Goal: Information Seeking & Learning: Learn about a topic

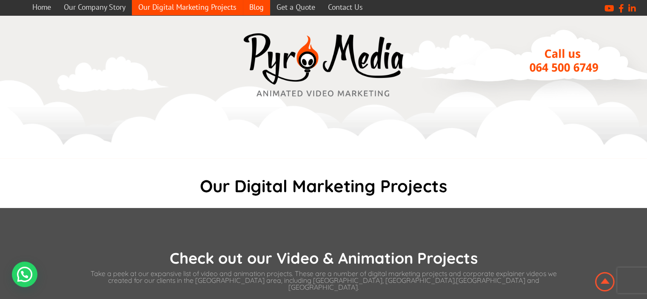
click at [257, 6] on link "Blog" at bounding box center [256, 7] width 27 height 17
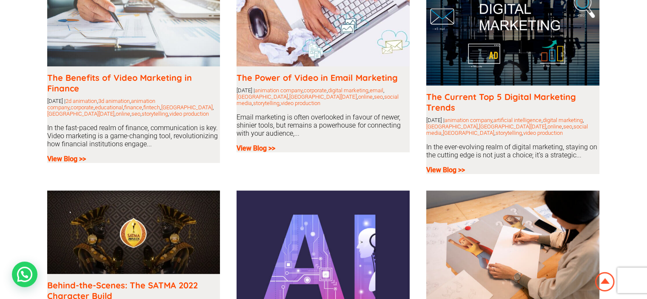
scroll to position [170, 0]
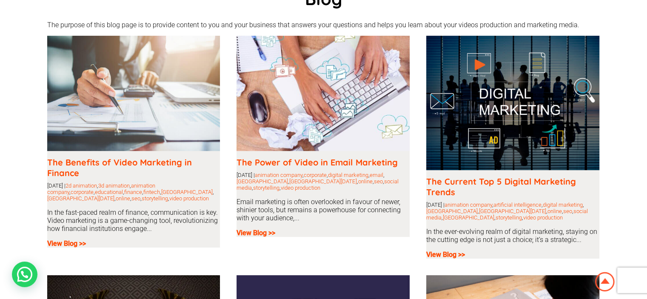
click at [531, 131] on img at bounding box center [512, 103] width 173 height 135
click at [446, 258] on b "View Blog >>" at bounding box center [445, 255] width 39 height 8
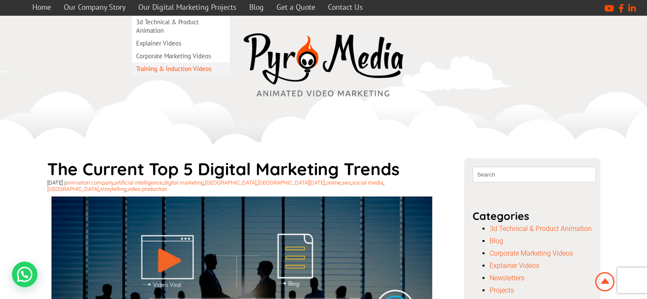
click at [150, 70] on link "Training & Induction Videos" at bounding box center [181, 69] width 98 height 13
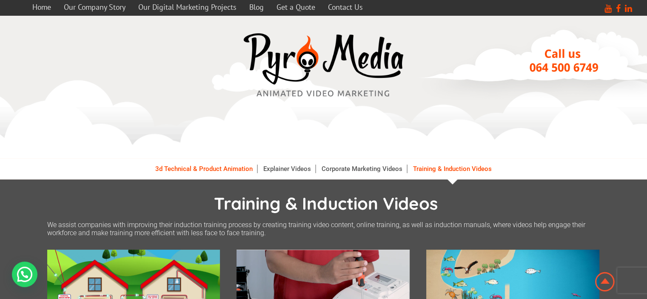
click at [187, 171] on link "3d Technical & Product Animation" at bounding box center [204, 169] width 106 height 9
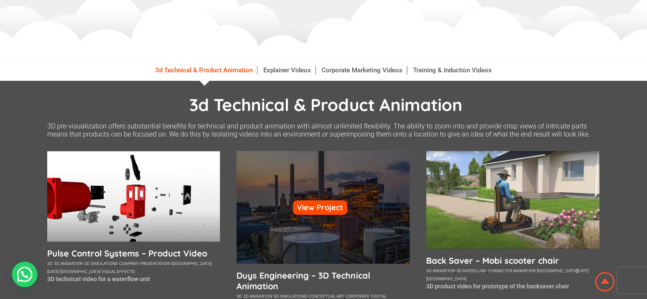
scroll to position [85, 0]
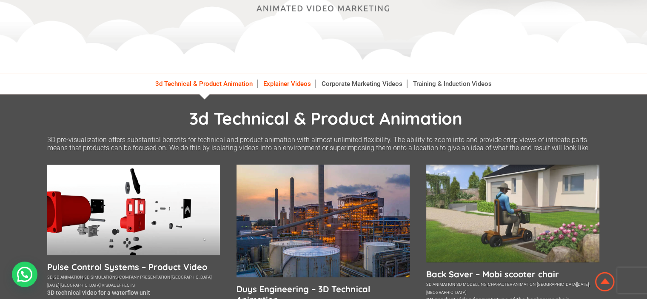
click at [279, 80] on link "Explainer Videos" at bounding box center [287, 84] width 57 height 9
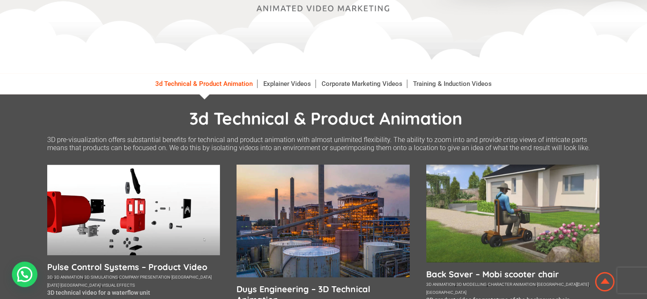
scroll to position [114, 0]
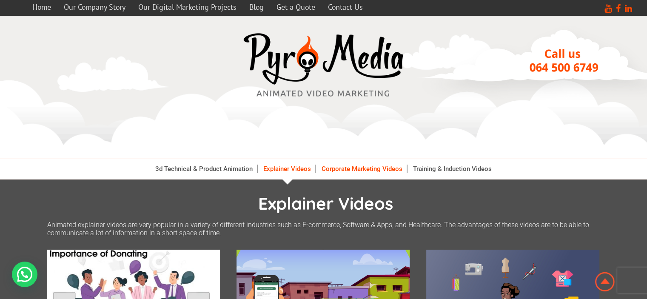
click at [357, 166] on link "Corporate Marketing Videos" at bounding box center [362, 169] width 90 height 9
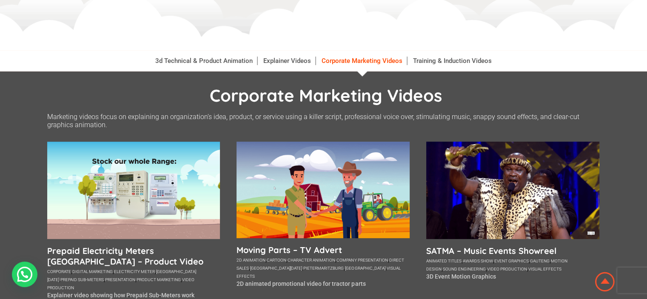
scroll to position [43, 0]
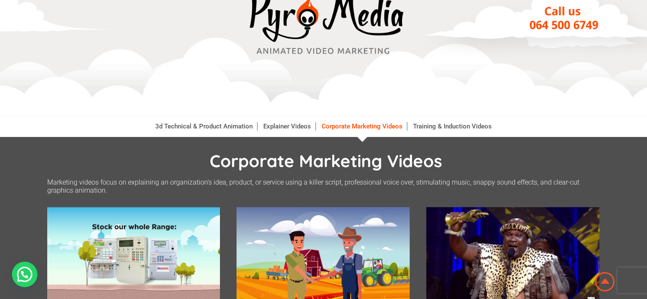
click at [182, 122] on li "3d Technical & Product Animation" at bounding box center [204, 126] width 106 height 21
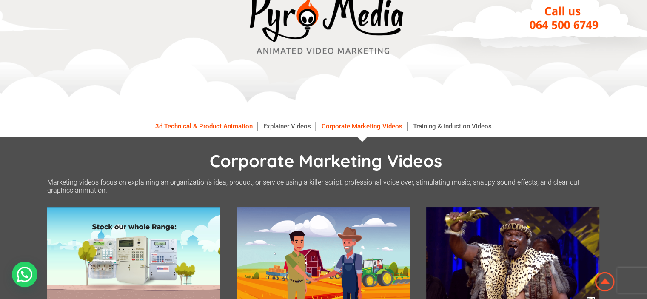
click at [181, 126] on link "3d Technical & Product Animation" at bounding box center [204, 126] width 106 height 9
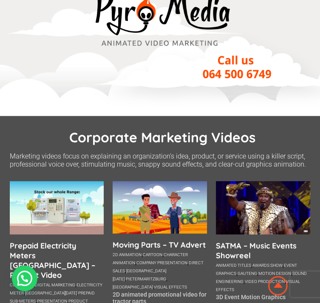
scroll to position [43, 0]
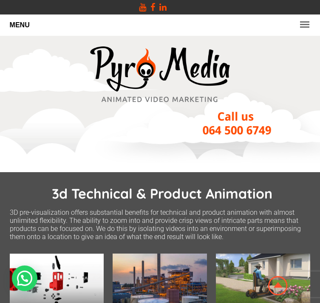
scroll to position [134, 0]
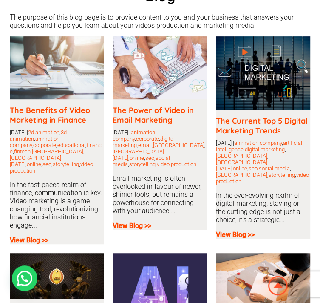
scroll to position [184, 0]
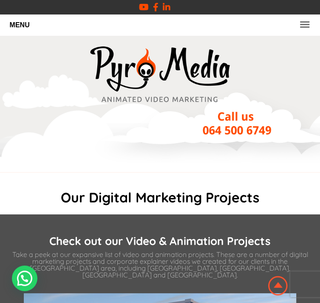
click at [15, 24] on p "MENU" at bounding box center [160, 25] width 301 height 13
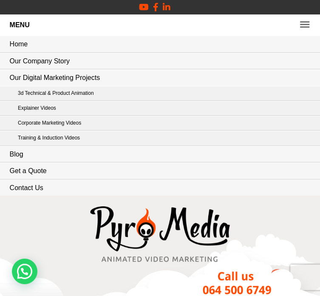
click at [56, 90] on link "3d Technical & Product Animation" at bounding box center [174, 93] width 331 height 14
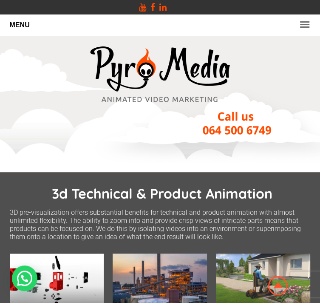
click at [13, 20] on p "MENU" at bounding box center [160, 25] width 301 height 13
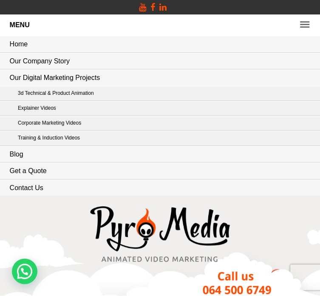
click at [43, 137] on link "Training & Induction Videos" at bounding box center [174, 138] width 331 height 14
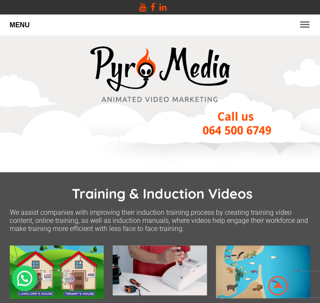
click at [16, 27] on p "MENU" at bounding box center [160, 25] width 301 height 13
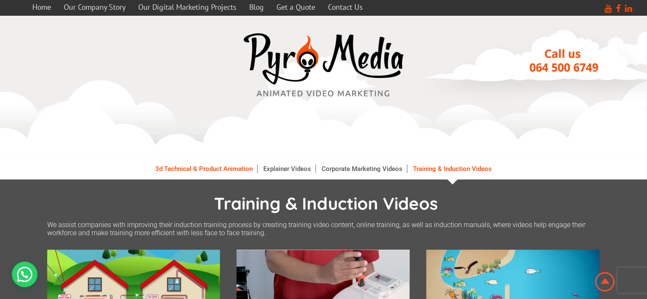
click at [178, 169] on link "3d Technical & Product Animation" at bounding box center [204, 169] width 106 height 9
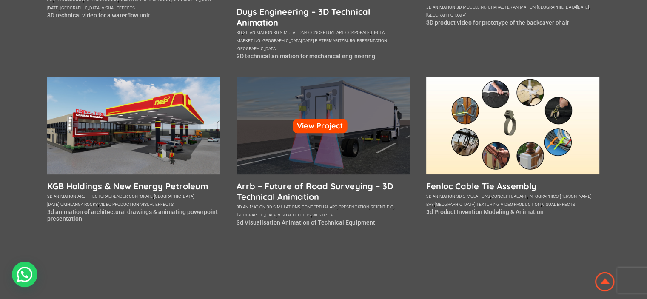
scroll to position [383, 0]
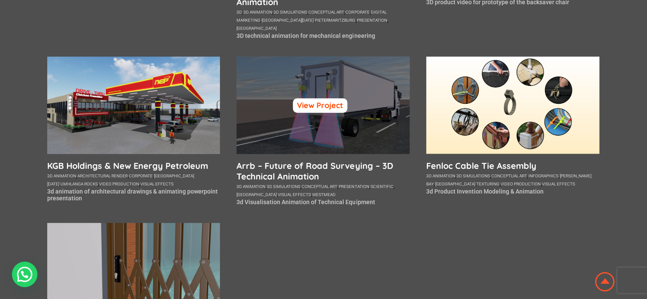
click at [308, 98] on link "View Project" at bounding box center [320, 105] width 54 height 14
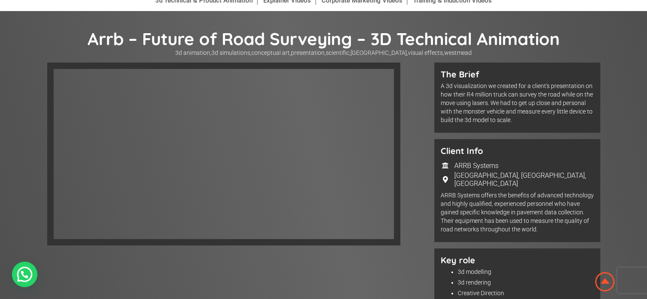
scroll to position [171, 0]
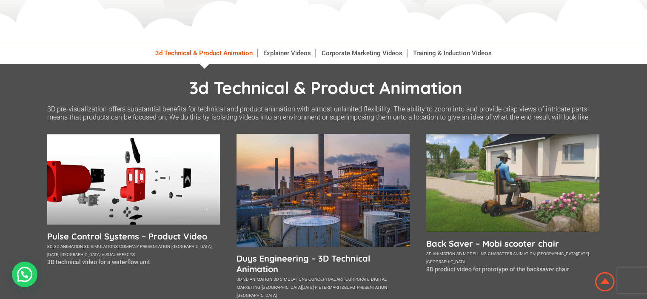
scroll to position [85, 0]
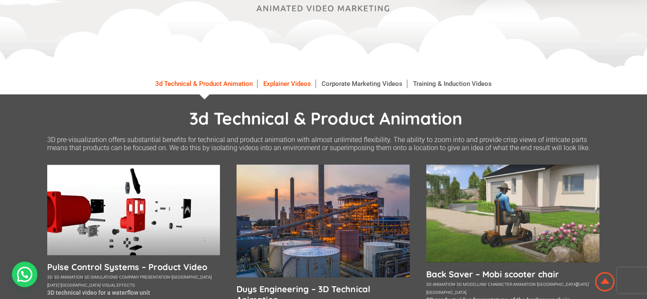
click at [280, 80] on link "Explainer Videos" at bounding box center [287, 84] width 57 height 9
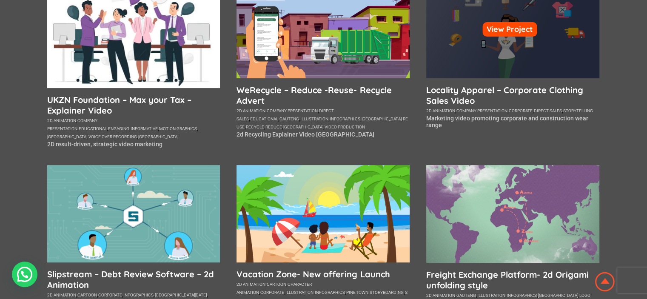
scroll to position [213, 0]
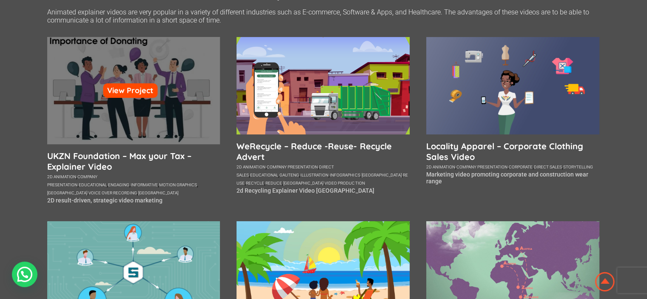
click at [146, 77] on div "View Project" at bounding box center [133, 90] width 173 height 107
click at [115, 111] on div "View Project" at bounding box center [133, 90] width 173 height 107
click at [117, 90] on link "View Project" at bounding box center [130, 90] width 54 height 14
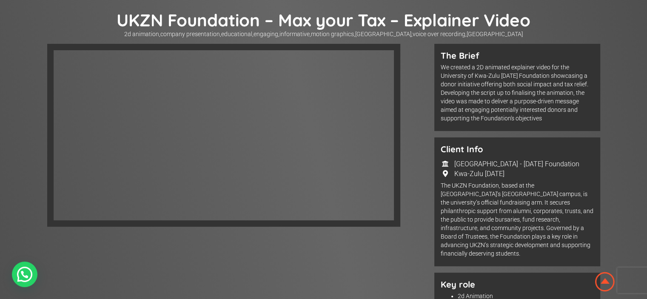
scroll to position [112, 0]
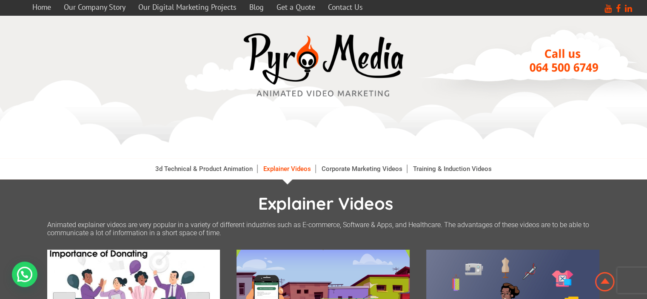
click at [346, 163] on li "Corporate Marketing Videos" at bounding box center [362, 168] width 90 height 21
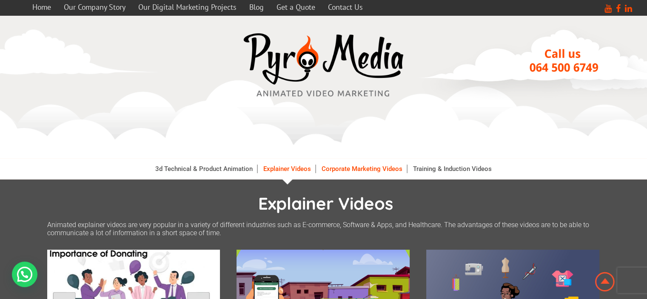
click at [346, 171] on link "Corporate Marketing Videos" at bounding box center [362, 169] width 90 height 9
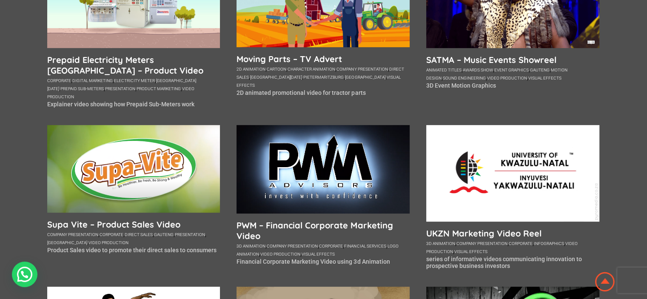
scroll to position [298, 0]
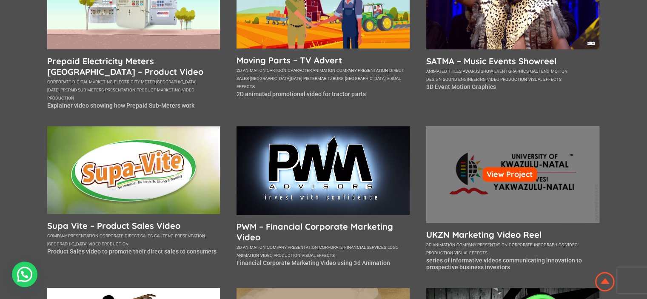
click at [501, 177] on div "View Project" at bounding box center [512, 174] width 173 height 97
click at [507, 167] on link "View Project" at bounding box center [510, 174] width 54 height 14
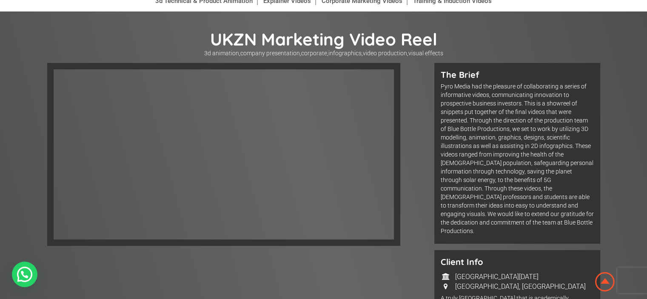
scroll to position [170, 0]
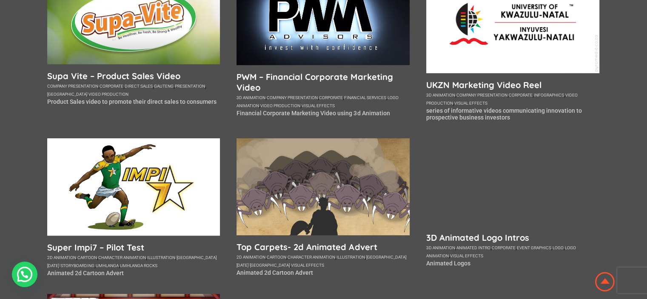
scroll to position [460, 0]
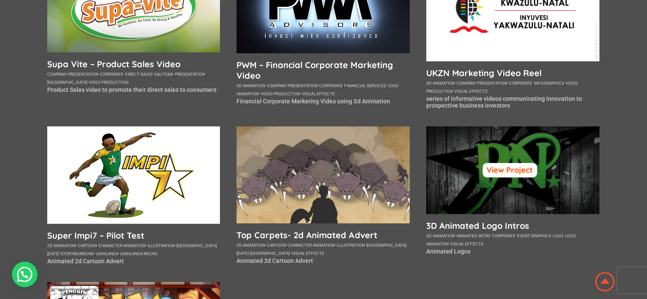
click at [504, 163] on link "View Project" at bounding box center [510, 170] width 54 height 14
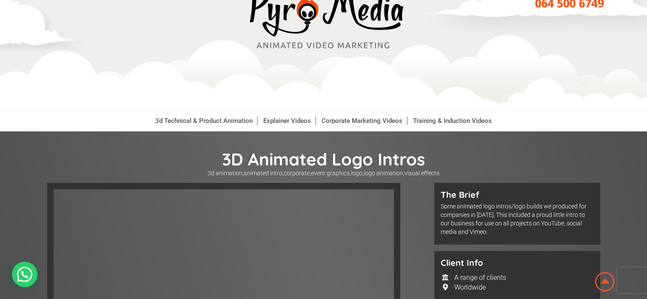
scroll to position [43, 0]
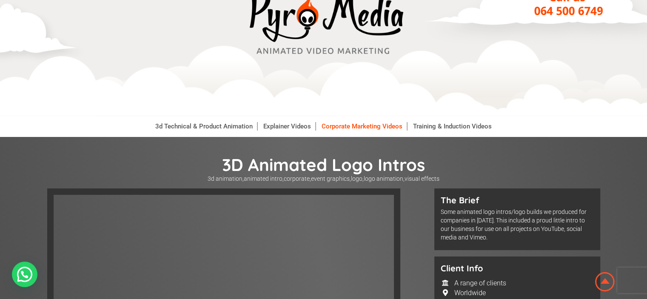
click at [371, 125] on link "Corporate Marketing Videos" at bounding box center [362, 126] width 90 height 9
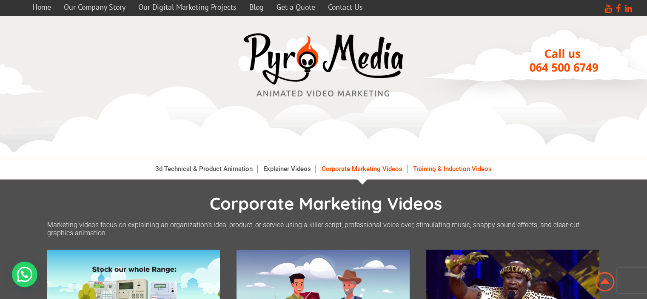
click at [446, 165] on link "Training & Induction Videos" at bounding box center [452, 169] width 87 height 9
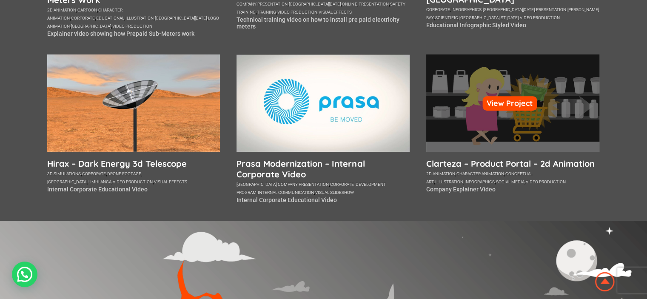
scroll to position [383, 0]
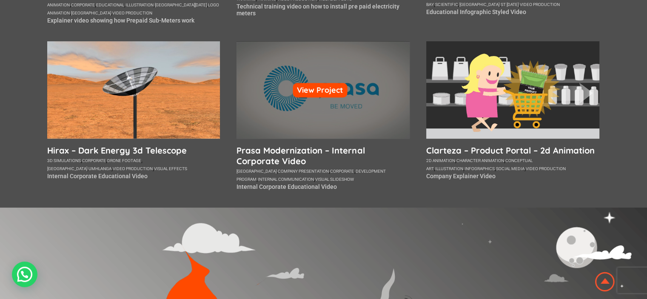
click at [333, 73] on div "View Project" at bounding box center [323, 89] width 173 height 97
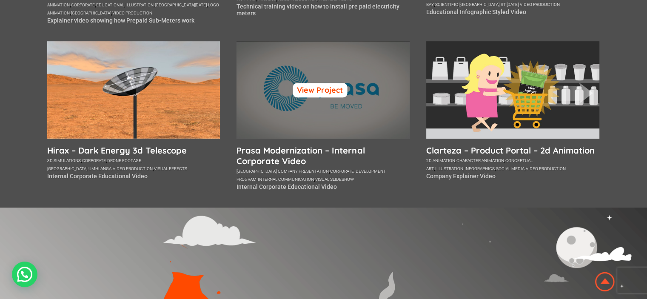
click at [325, 92] on link "View Project" at bounding box center [320, 90] width 54 height 14
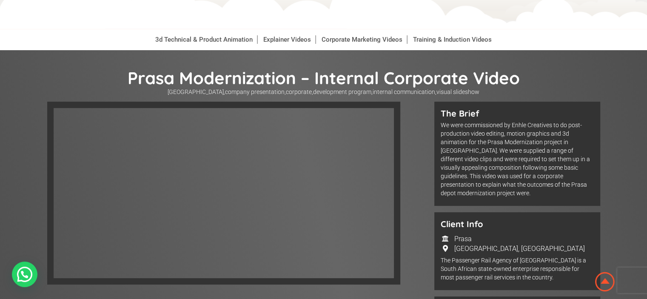
scroll to position [128, 0]
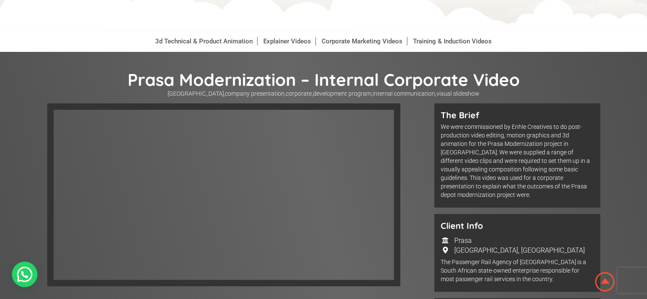
click at [448, 37] on li "Training & Induction Videos" at bounding box center [452, 41] width 87 height 21
click at [423, 43] on link "Training & Induction Videos" at bounding box center [452, 41] width 87 height 9
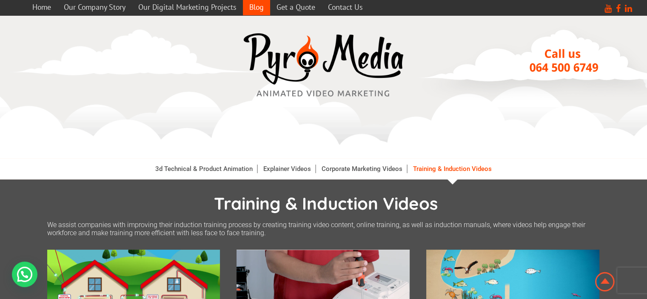
click at [255, 7] on link "Blog" at bounding box center [256, 7] width 27 height 17
